Goal: Task Accomplishment & Management: Manage account settings

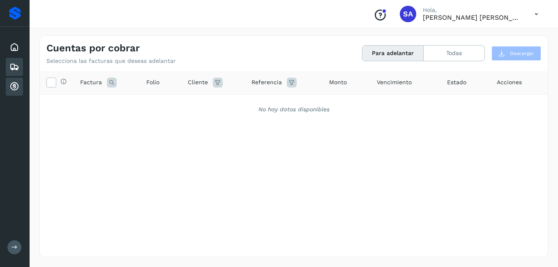
click at [14, 69] on icon at bounding box center [14, 67] width 10 height 10
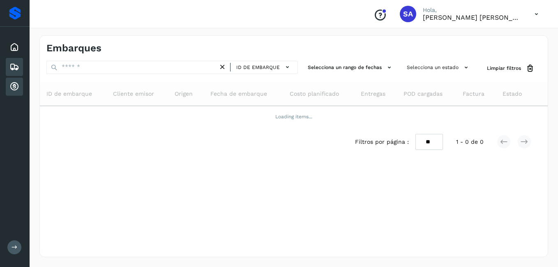
click at [16, 87] on icon at bounding box center [14, 87] width 10 height 10
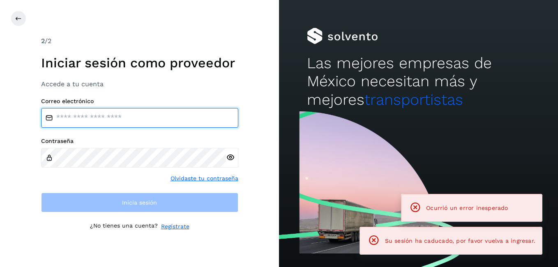
type input "**********"
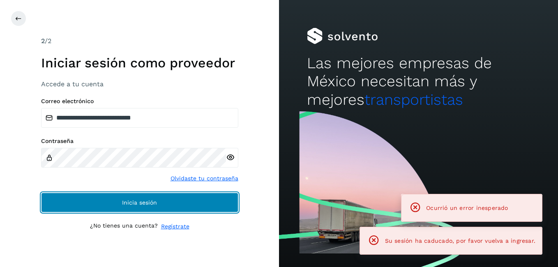
click at [93, 202] on button "Inicia sesión" at bounding box center [139, 203] width 197 height 20
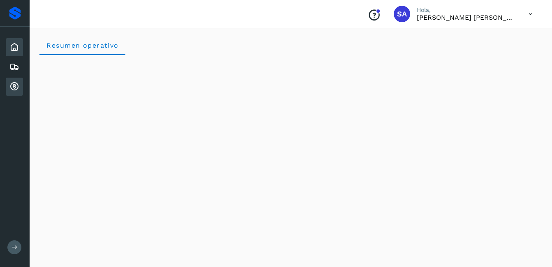
click at [11, 85] on icon at bounding box center [14, 87] width 10 height 10
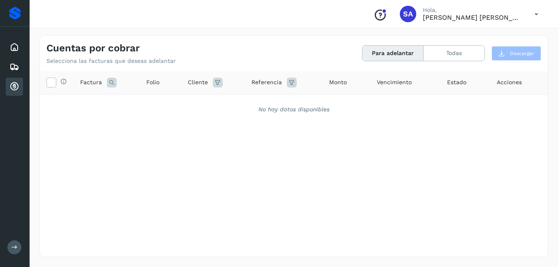
click at [462, 45] on div "Cuentas por cobrar Selecciona las facturas que deseas adelantar Para adelantar …" at bounding box center [294, 50] width 508 height 29
click at [456, 57] on button "Todas" at bounding box center [454, 53] width 61 height 15
